Goal: Find specific page/section: Find specific page/section

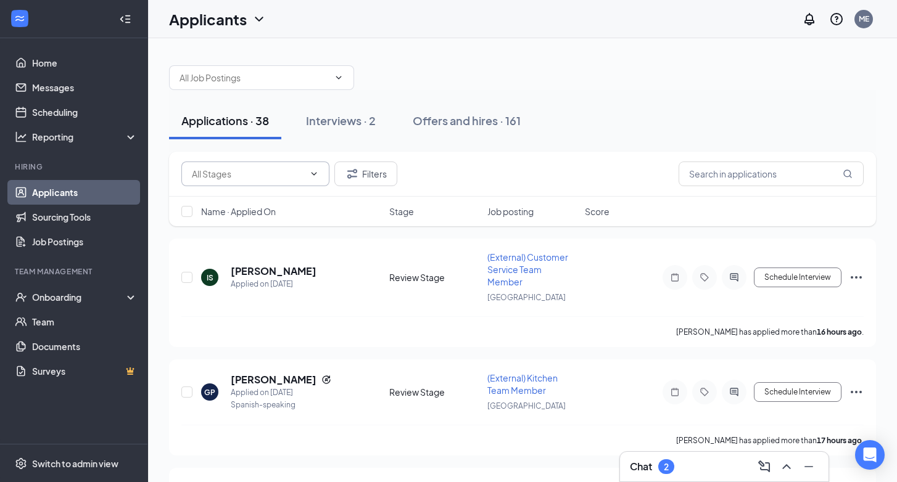
click at [237, 173] on input "text" at bounding box center [248, 174] width 112 height 14
click at [710, 169] on input "text" at bounding box center [770, 174] width 185 height 25
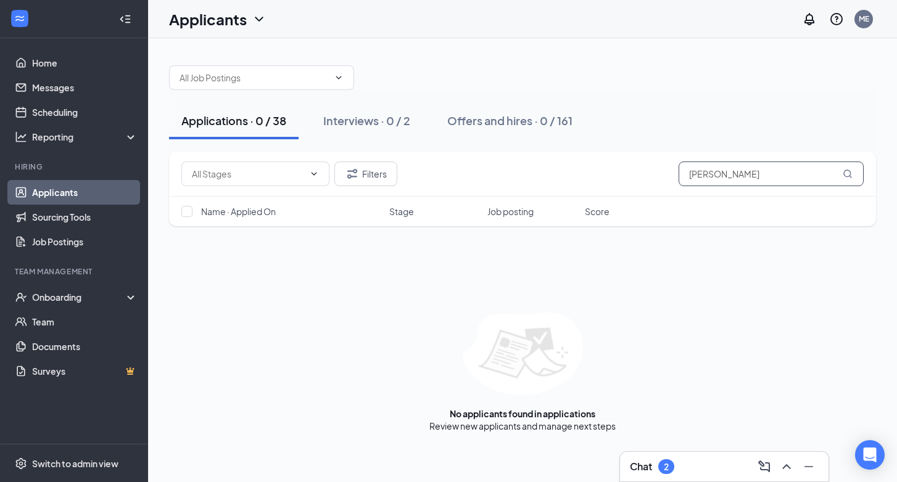
click at [700, 181] on input "[PERSON_NAME]" at bounding box center [770, 174] width 185 height 25
type input "[PERSON_NAME]"
click at [791, 471] on icon "ChevronUp" at bounding box center [786, 467] width 15 height 15
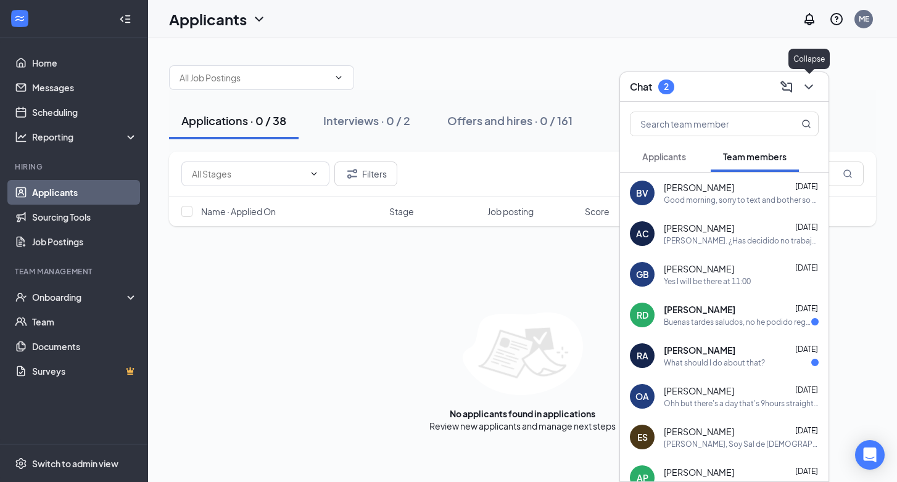
click at [816, 86] on button at bounding box center [809, 87] width 20 height 20
